Goal: Find contact information: Find contact information

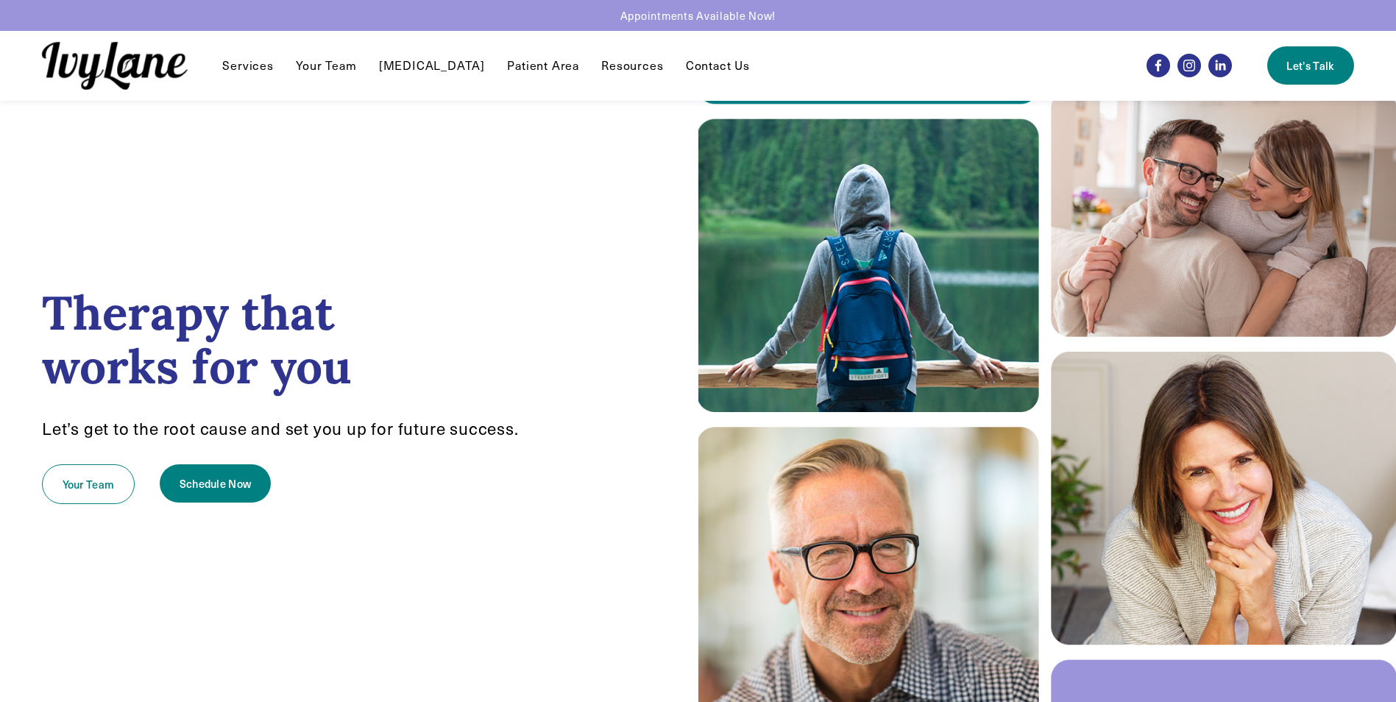
click at [702, 67] on link "Contact Us" at bounding box center [718, 66] width 64 height 18
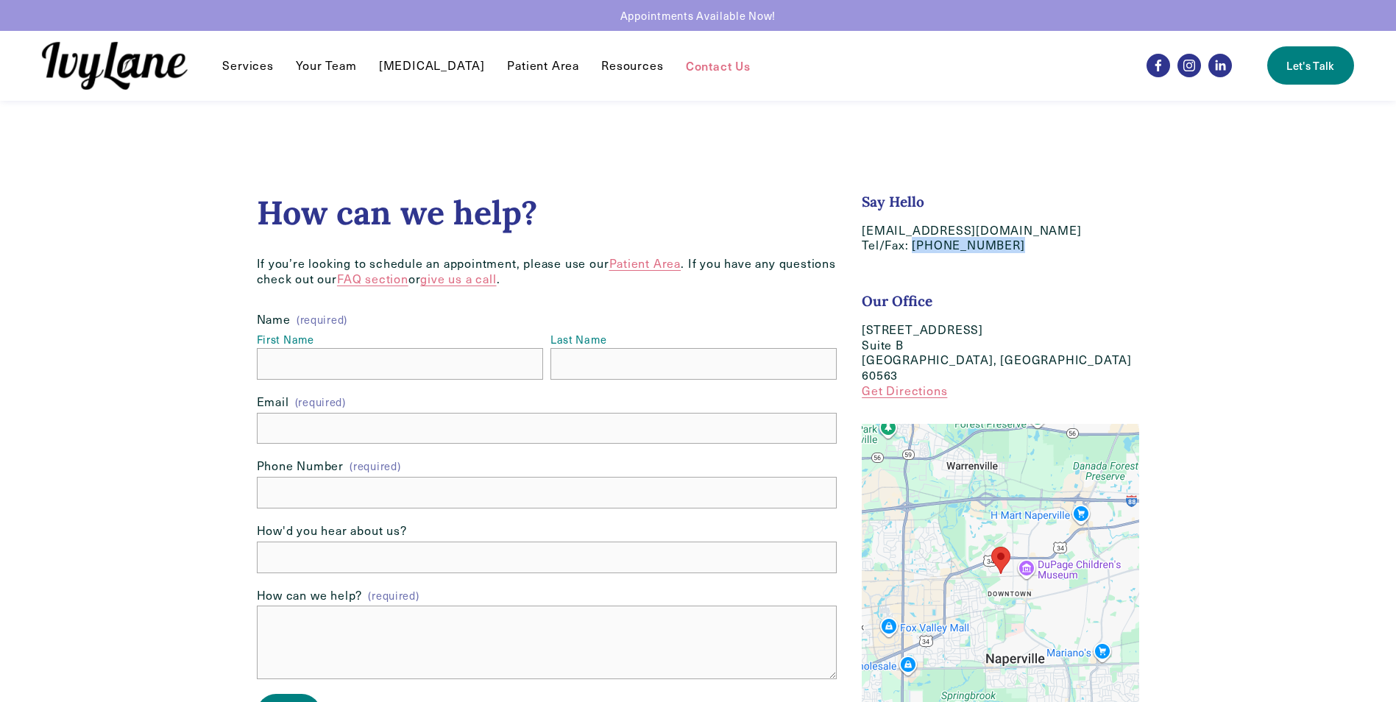
drag, startPoint x: 1001, startPoint y: 244, endPoint x: 913, endPoint y: 249, distance: 87.7
click at [913, 249] on p "hello@IvyLaneCounseling.com Tel/Fax: (630) 282-8589" at bounding box center [1000, 238] width 277 height 31
copy p "[PHONE_NUMBER]"
drag, startPoint x: 988, startPoint y: 361, endPoint x: 863, endPoint y: 330, distance: 128.0
click at [863, 330] on p "618 West 5th Ave Suite B Naperville, IL 60563 Get Directions" at bounding box center [1000, 360] width 277 height 77
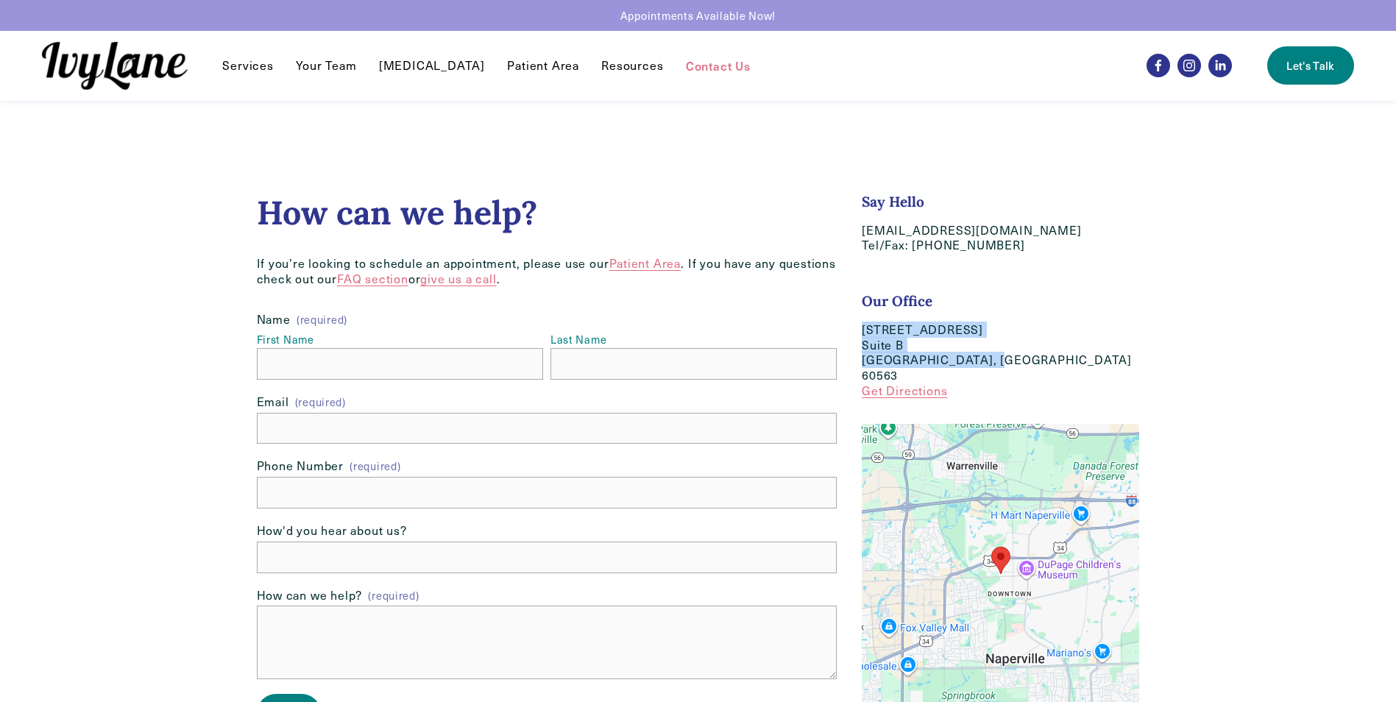
copy p "618 West 5th Ave Suite B Naperville, IL 60563"
